Goal: Information Seeking & Learning: Learn about a topic

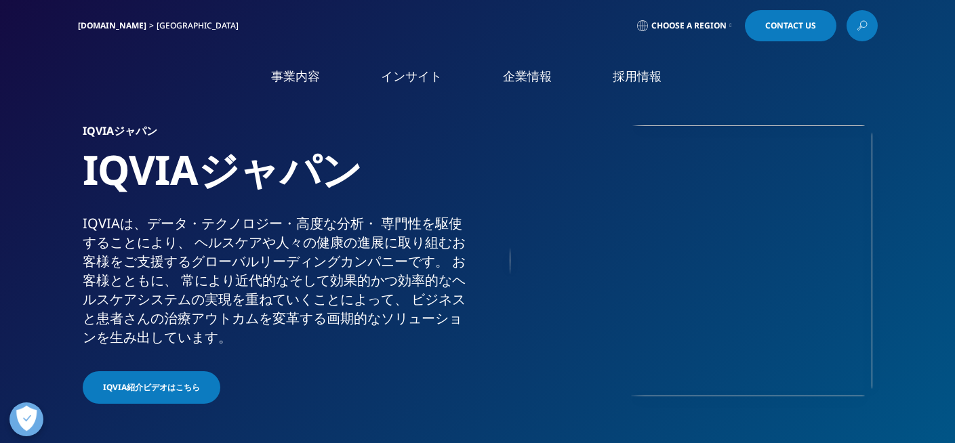
click at [292, 86] on li "事業内容 事業内容 医薬品・医療機器 臨床開発 Clinical Development in Japan 市場データ CSO事業" at bounding box center [296, 90] width 110 height 44
click at [313, 73] on link "事業内容" at bounding box center [295, 76] width 49 height 17
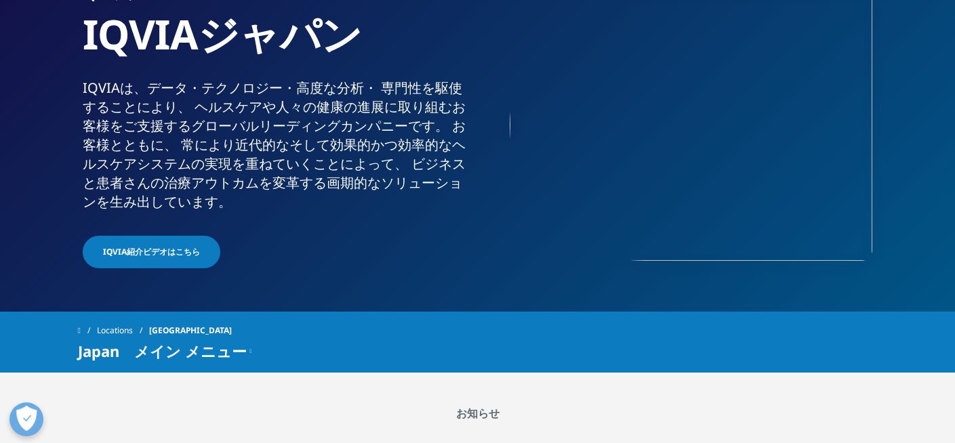
scroll to position [68, 0]
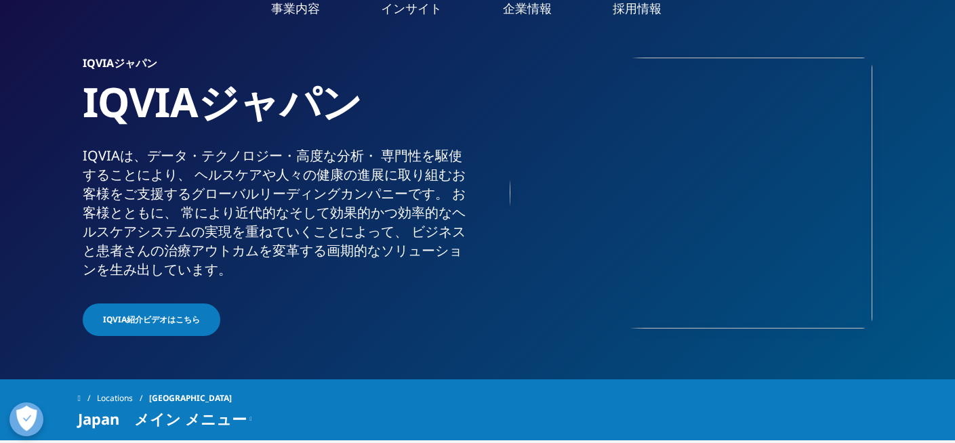
drag, startPoint x: 285, startPoint y: 133, endPoint x: 476, endPoint y: 138, distance: 190.5
click at [476, 138] on h3 "医薬品・医療機器 臨床開発" at bounding box center [444, 143] width 327 height 33
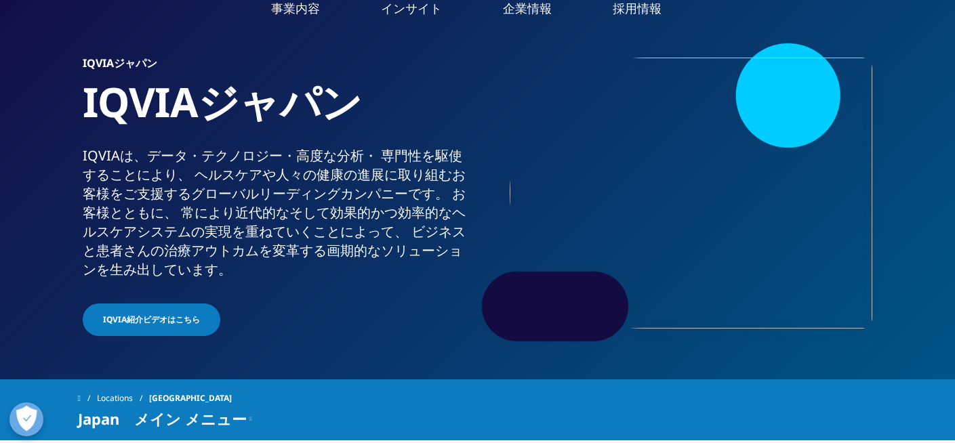
copy h3 "医薬品・医療機器 臨床開発"
click at [26, 328] on section "IQVIAジャパン IQVIAジャパン IQVIAは、​データ・​テクノロジー・​高度な​分析・​ 専門性を​駆使する​ことに​より、​ ヘルスケアや​人々の…" at bounding box center [477, 155] width 955 height 447
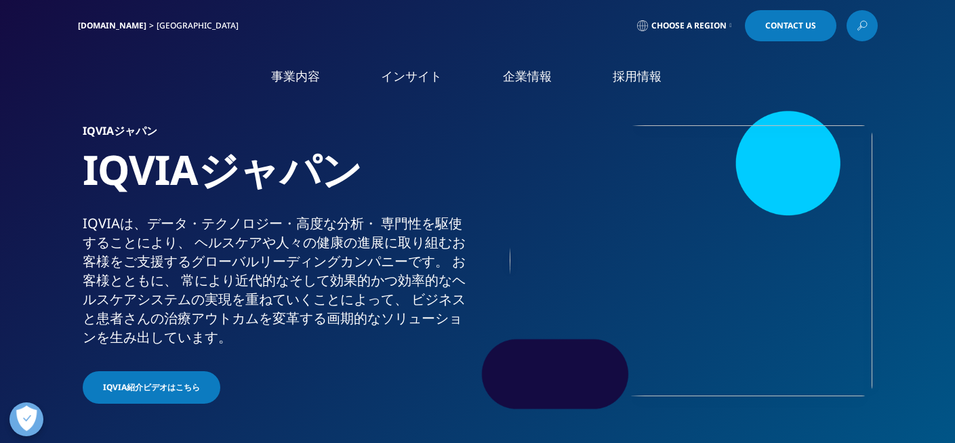
click at [20, 174] on link "概要" at bounding box center [176, 171] width 312 height 16
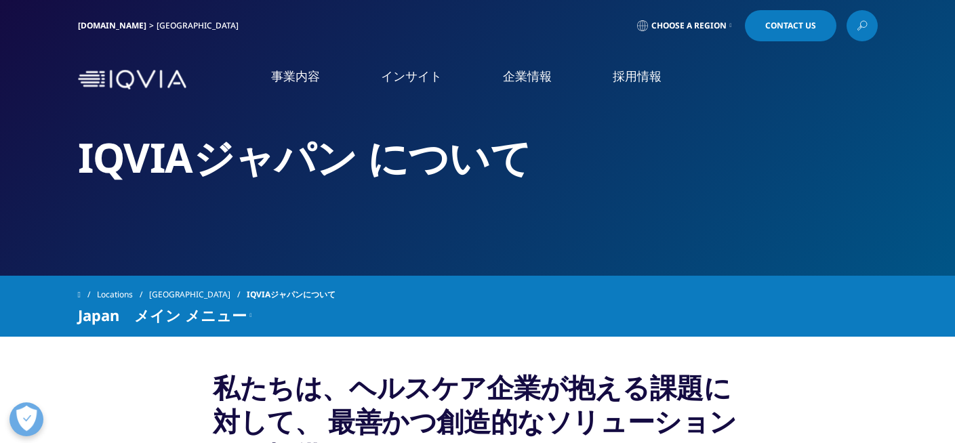
drag, startPoint x: 481, startPoint y: 336, endPoint x: 482, endPoint y: 97, distance: 239.3
click at [318, 84] on link "事業内容" at bounding box center [295, 76] width 49 height 17
click at [144, 75] on img at bounding box center [132, 80] width 108 height 20
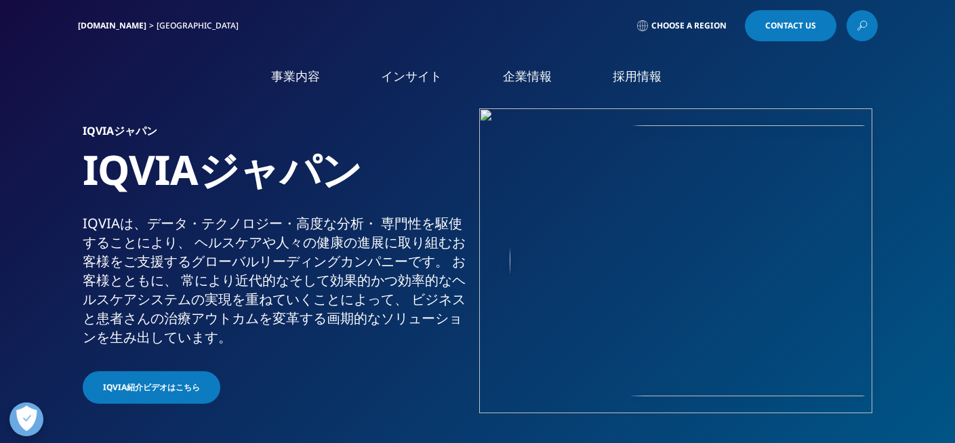
click at [700, 183] on link "オンコロジー領域製品開発" at bounding box center [792, 190] width 312 height 16
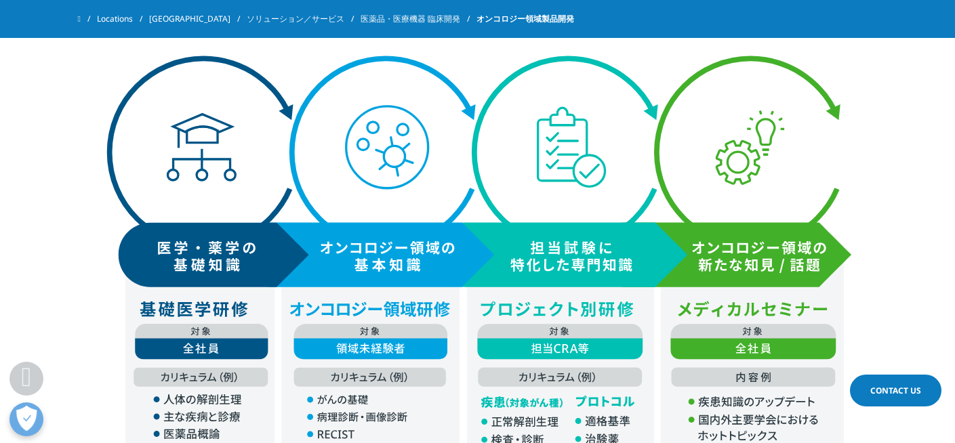
scroll to position [507, 0]
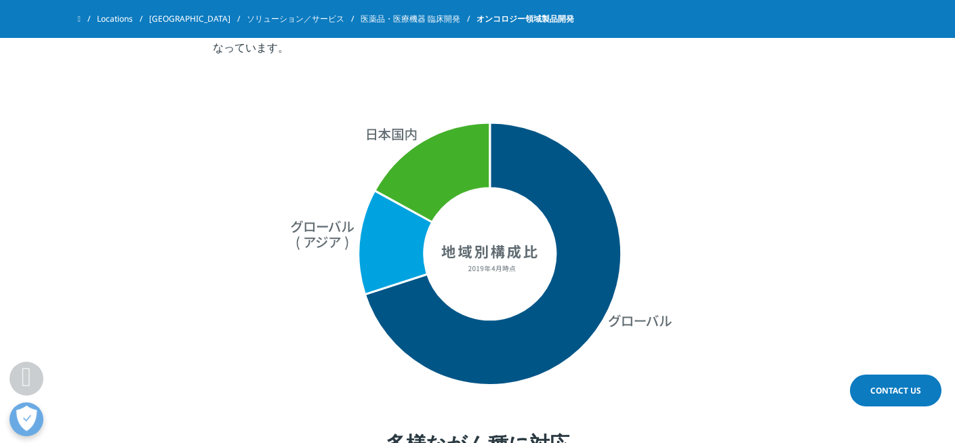
drag, startPoint x: 391, startPoint y: 329, endPoint x: 361, endPoint y: 71, distance: 259.4
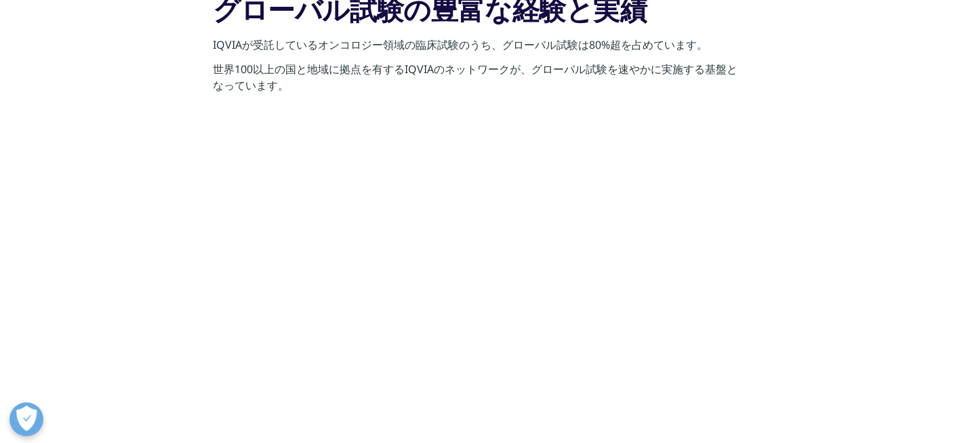
scroll to position [0, 0]
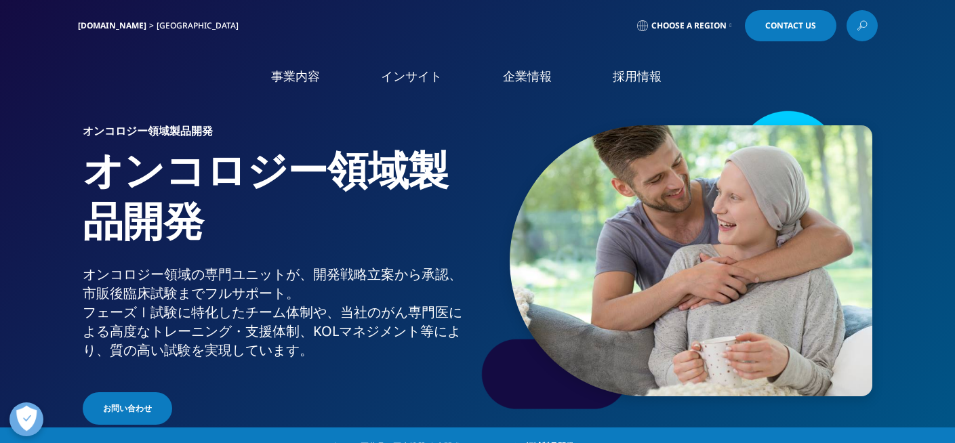
click at [169, 80] on img at bounding box center [132, 80] width 108 height 0
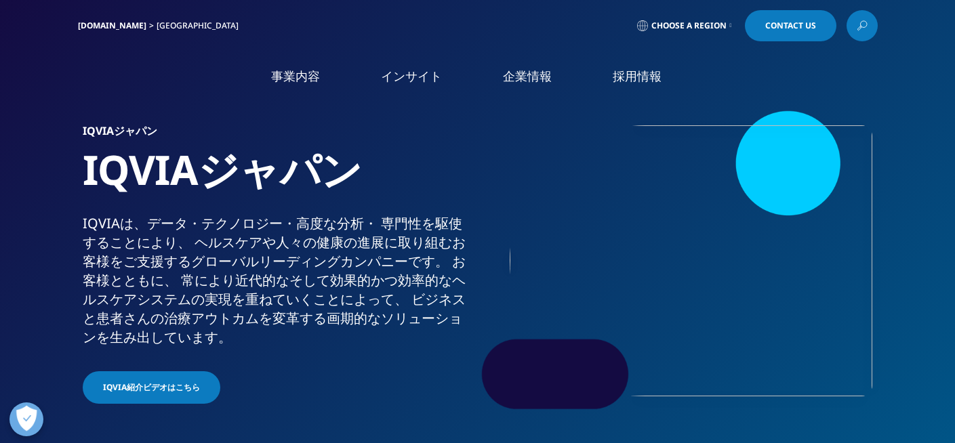
click at [72, 317] on li "安全性・薬事・品質" at bounding box center [137, 329] width 234 height 25
click at [328, 382] on link "概要" at bounding box center [383, 375] width 205 height 37
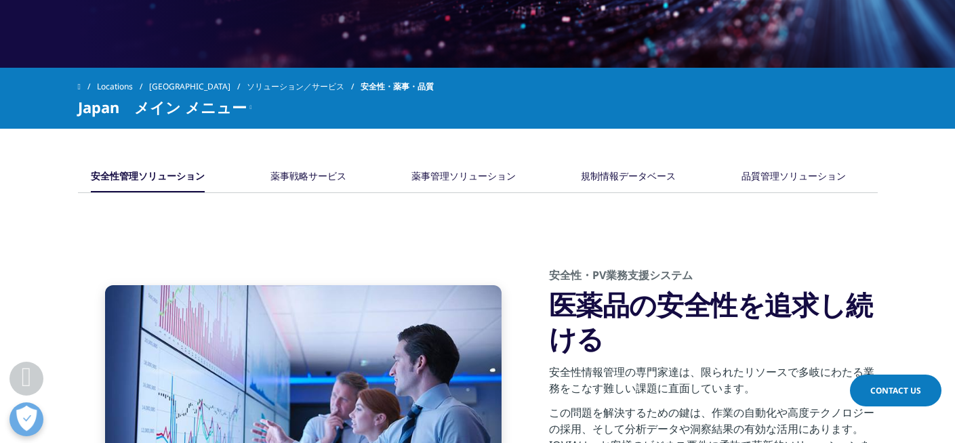
scroll to position [474, 0]
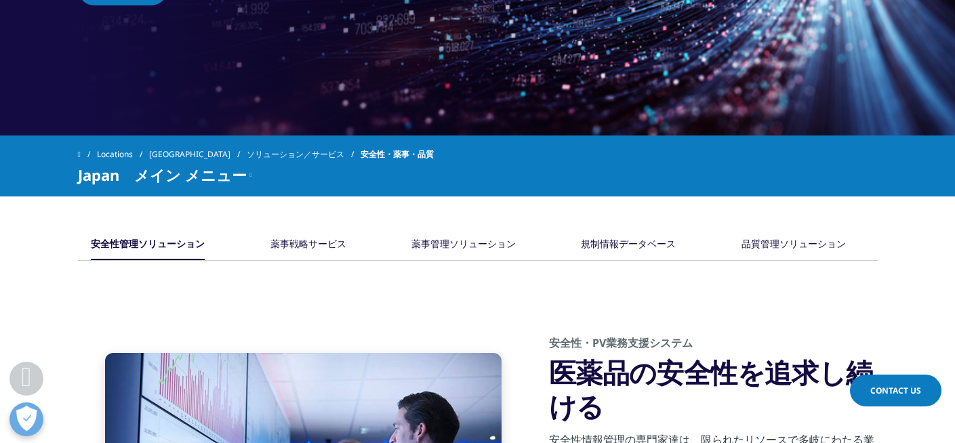
click at [312, 251] on div "薬事戦略サービス" at bounding box center [308, 245] width 76 height 30
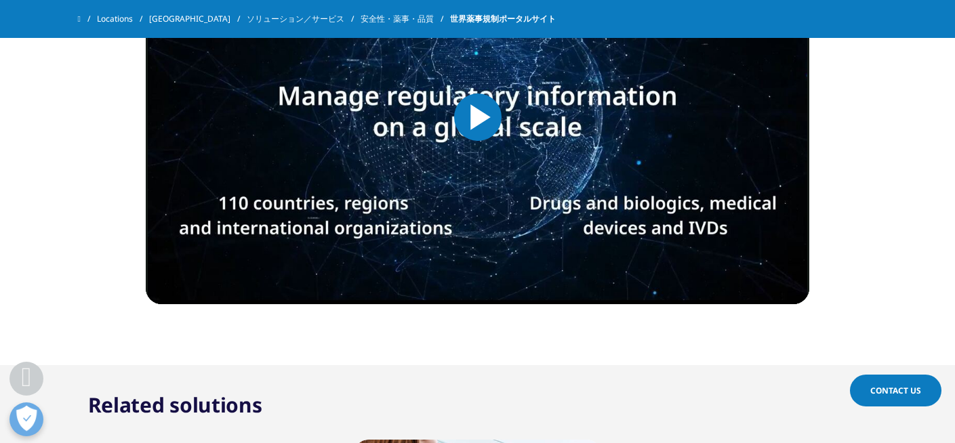
scroll to position [971, 0]
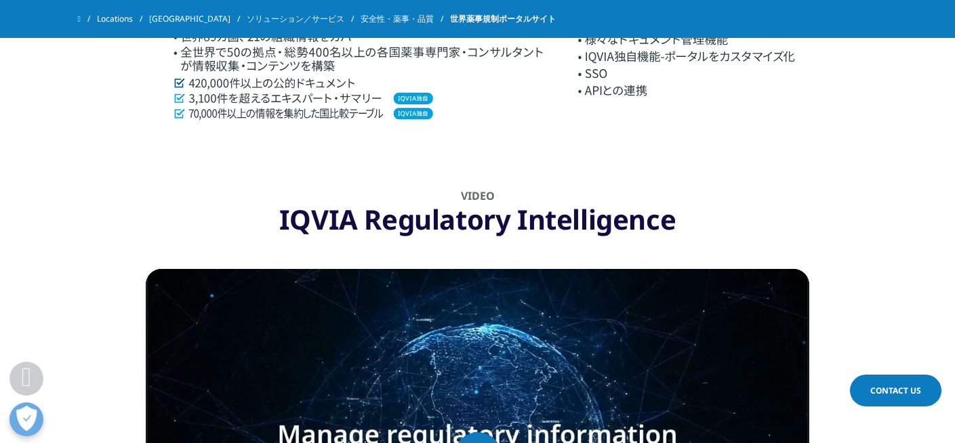
click at [99, 194] on section "Video IQVIA Regulatory Intelligence Video Player is loading. Play Video Play Sk…" at bounding box center [477, 417] width 955 height 573
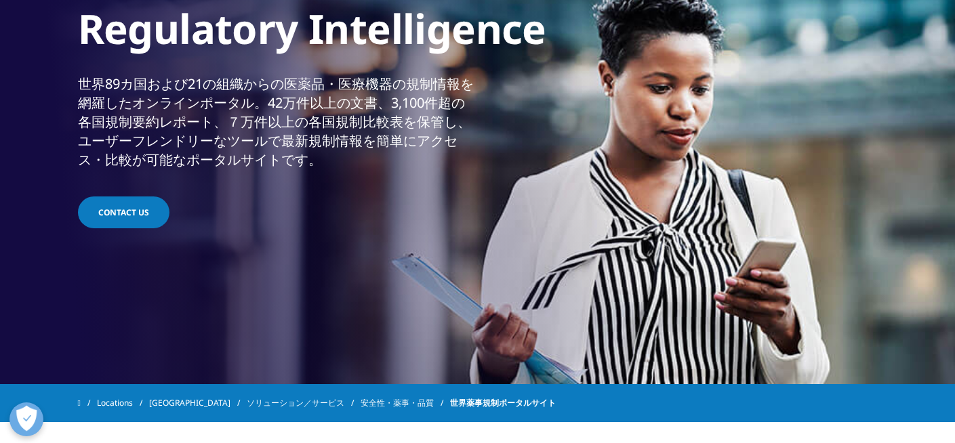
scroll to position [0, 0]
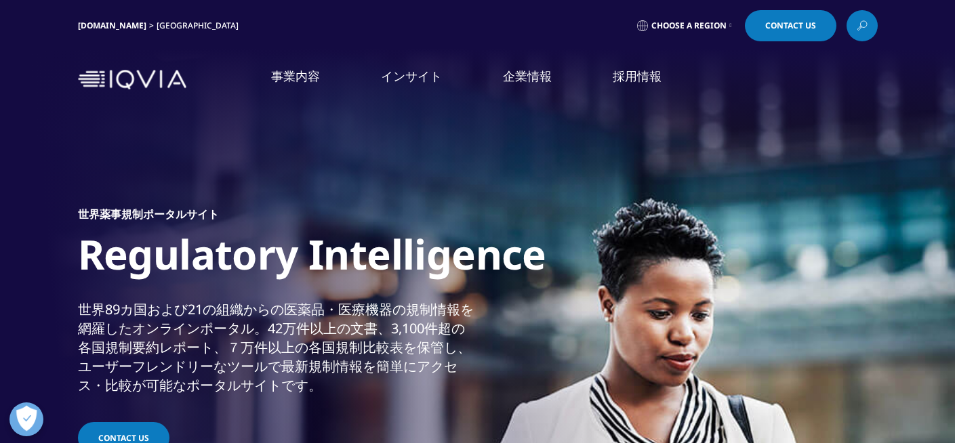
click at [90, 163] on div "世界薬事規制ポータルサイト Regulatory Intelligence 世界89カ国および21の組織からの医薬品・医療機器の規制情報を網羅したオンラインポ…" at bounding box center [478, 332] width 800 height 461
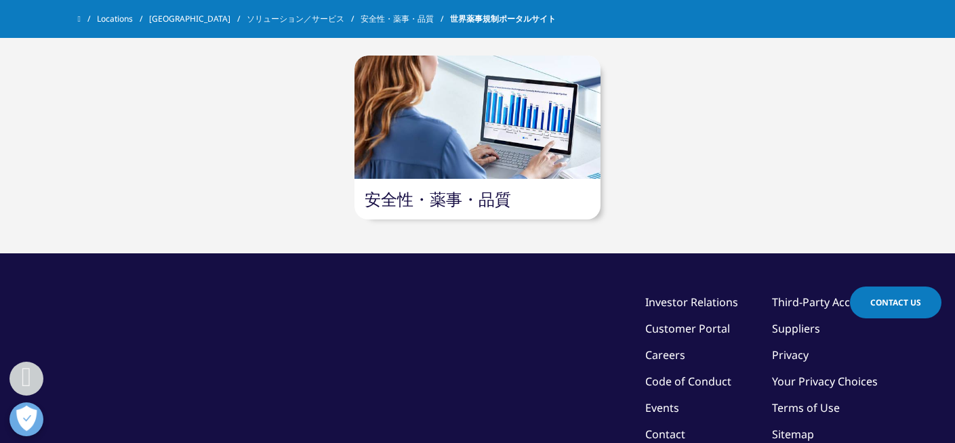
scroll to position [1627, 0]
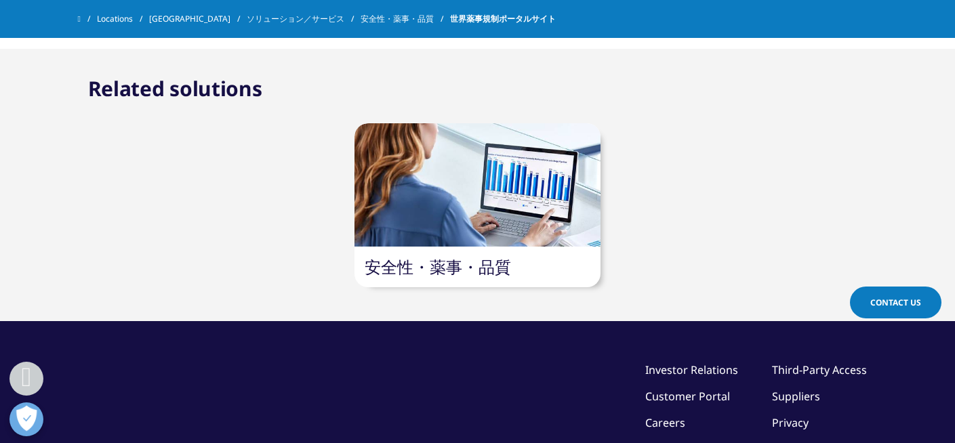
click at [533, 275] on div "安全性・薬事・品質" at bounding box center [478, 267] width 246 height 41
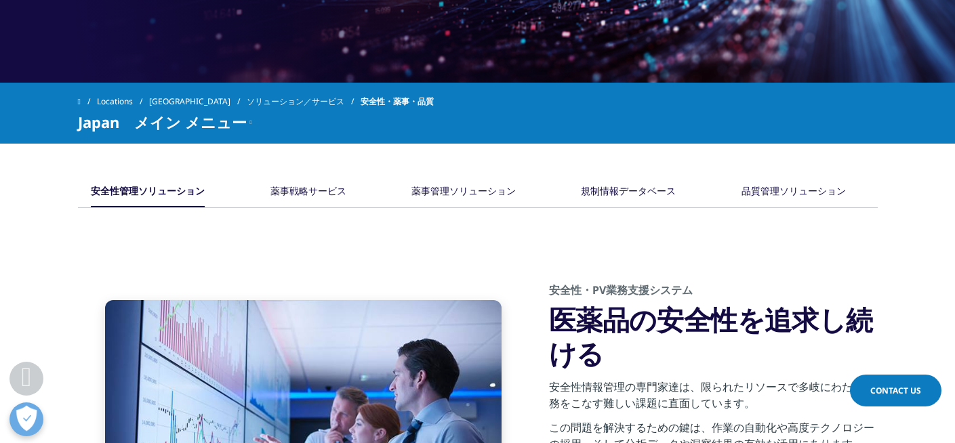
scroll to position [460, 0]
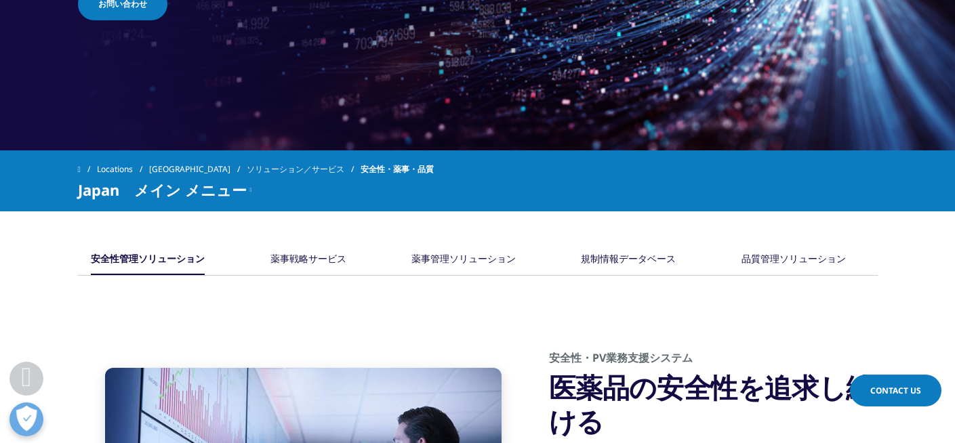
click at [338, 254] on div "薬事戦略サービス" at bounding box center [308, 260] width 76 height 30
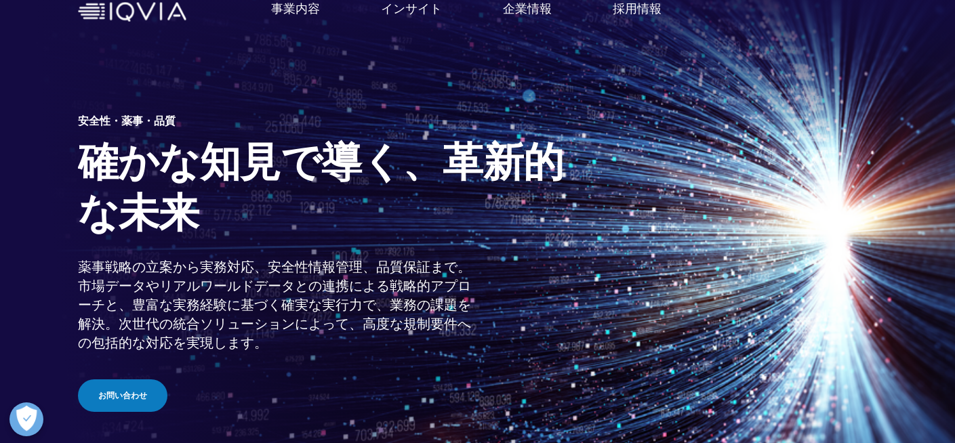
scroll to position [0, 0]
